Goal: Information Seeking & Learning: Compare options

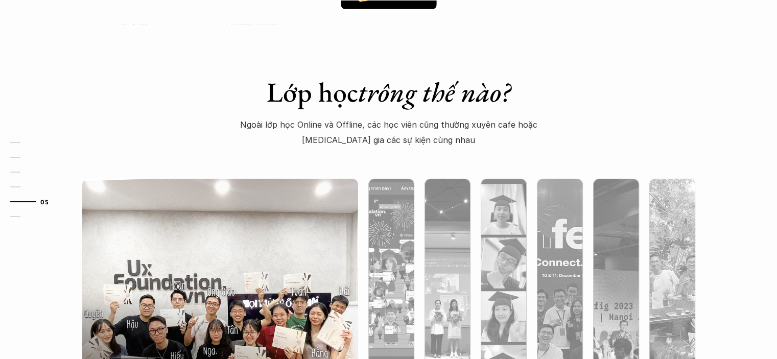
scroll to position [3176, 0]
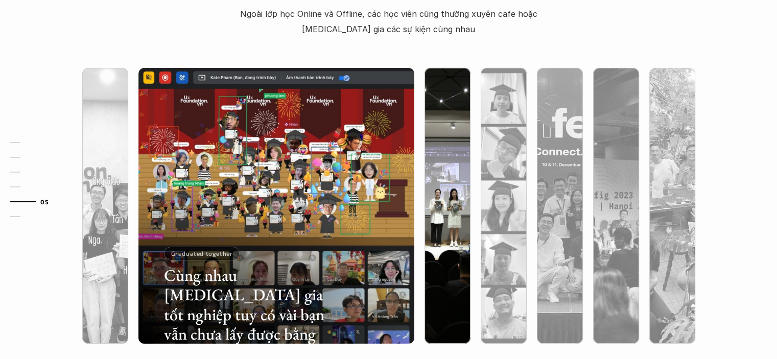
click at [447, 165] on img at bounding box center [447, 206] width 281 height 276
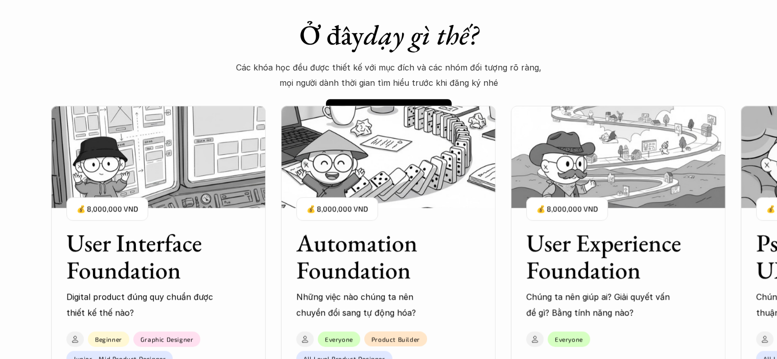
scroll to position [798, 0]
click at [408, 104] on link "🧠 So sánh các khóa" at bounding box center [388, 112] width 135 height 27
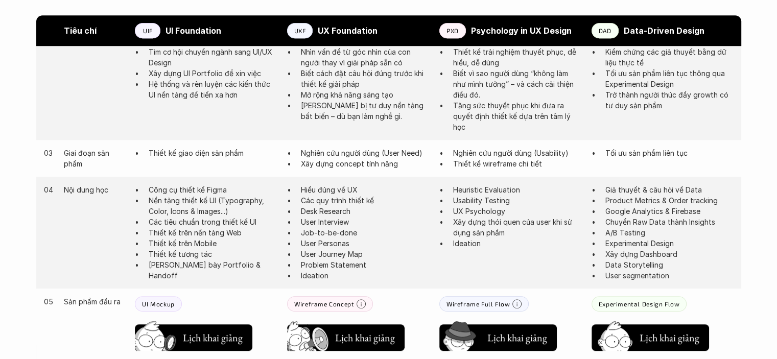
scroll to position [668, 0]
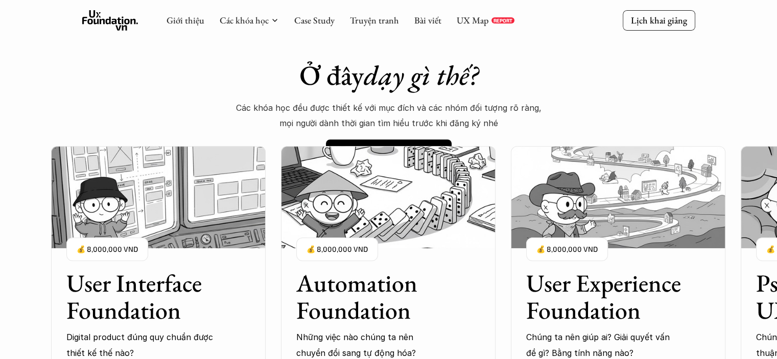
scroll to position [756, 0]
click at [350, 110] on p "Các khóa học đều được thiết kế với mục đích và các nhóm đối tượng rõ ràng, mọi …" at bounding box center [388, 116] width 306 height 31
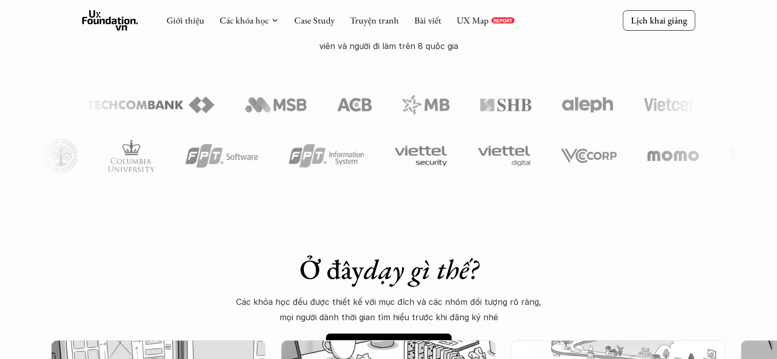
scroll to position [562, 0]
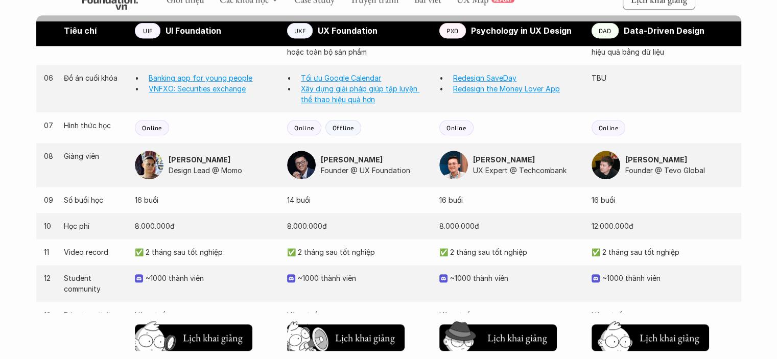
scroll to position [946, 0]
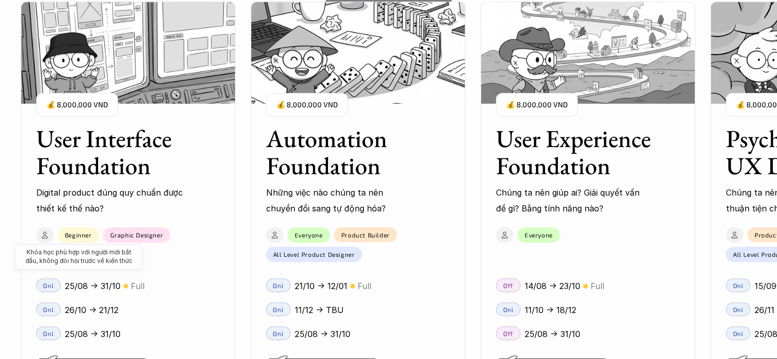
scroll to position [1044, 0]
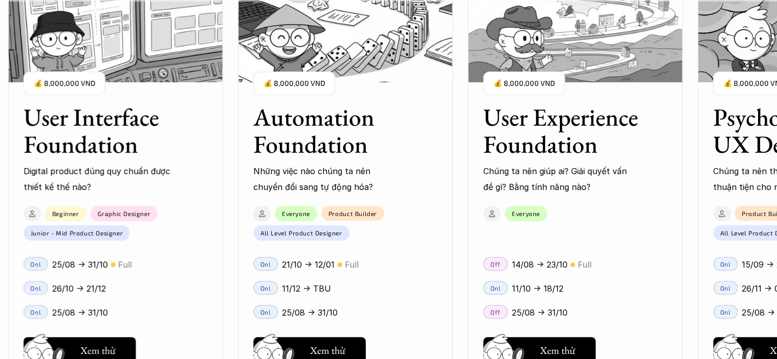
click at [96, 345] on div "01 02 03 04 05 06" at bounding box center [51, 179] width 102 height 359
click at [99, 350] on div "01 02 03 04 05 06" at bounding box center [51, 179] width 102 height 359
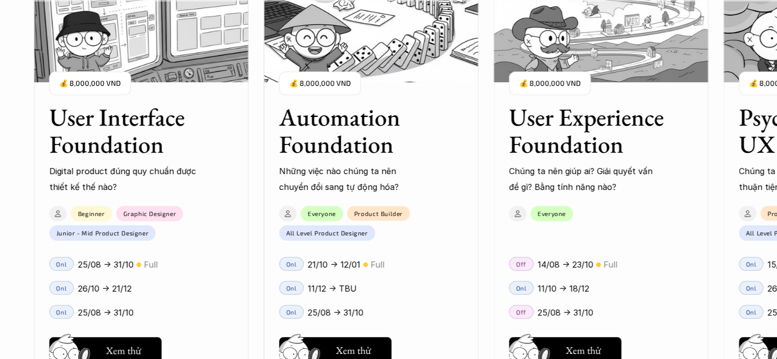
scroll to position [1187, 0]
click at [102, 170] on p "Digital product đúng quy chuẩn được thiết kế thế nào?" at bounding box center [123, 178] width 148 height 31
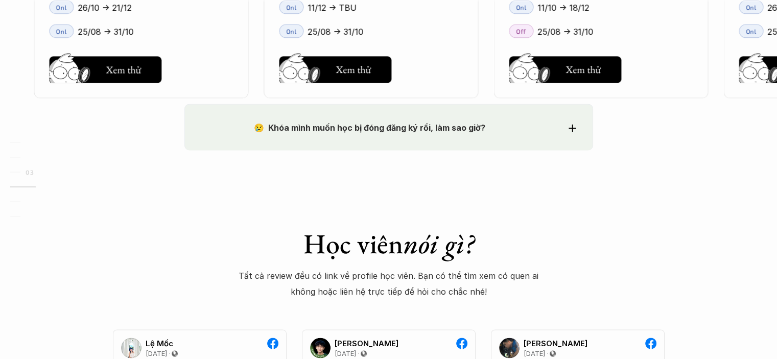
scroll to position [1688, 0]
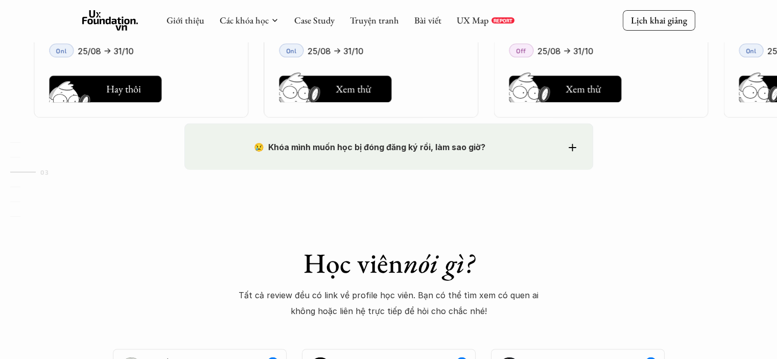
click at [136, 90] on h5 "Xem thử" at bounding box center [123, 92] width 35 height 14
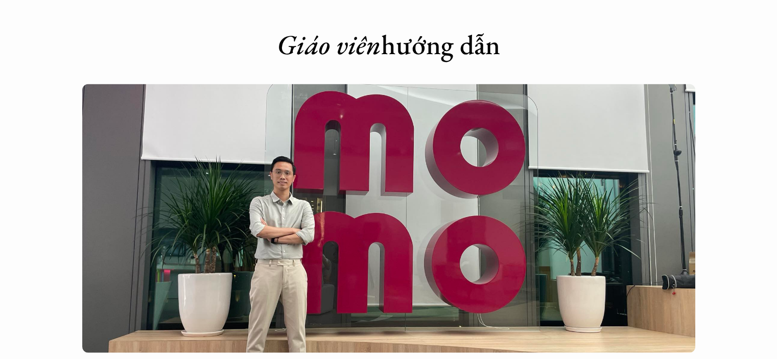
scroll to position [2245, 0]
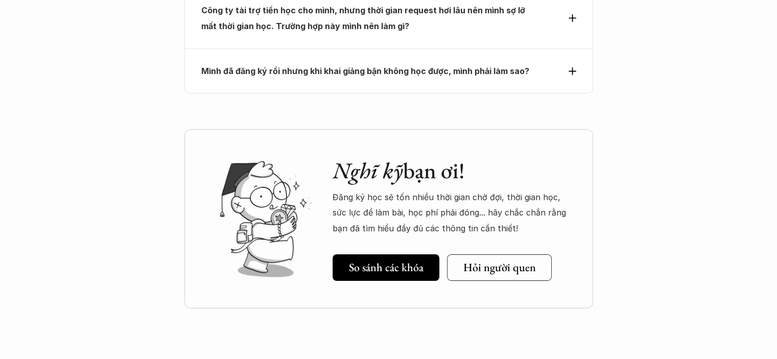
scroll to position [3576, 0]
